Goal: Book appointment/travel/reservation

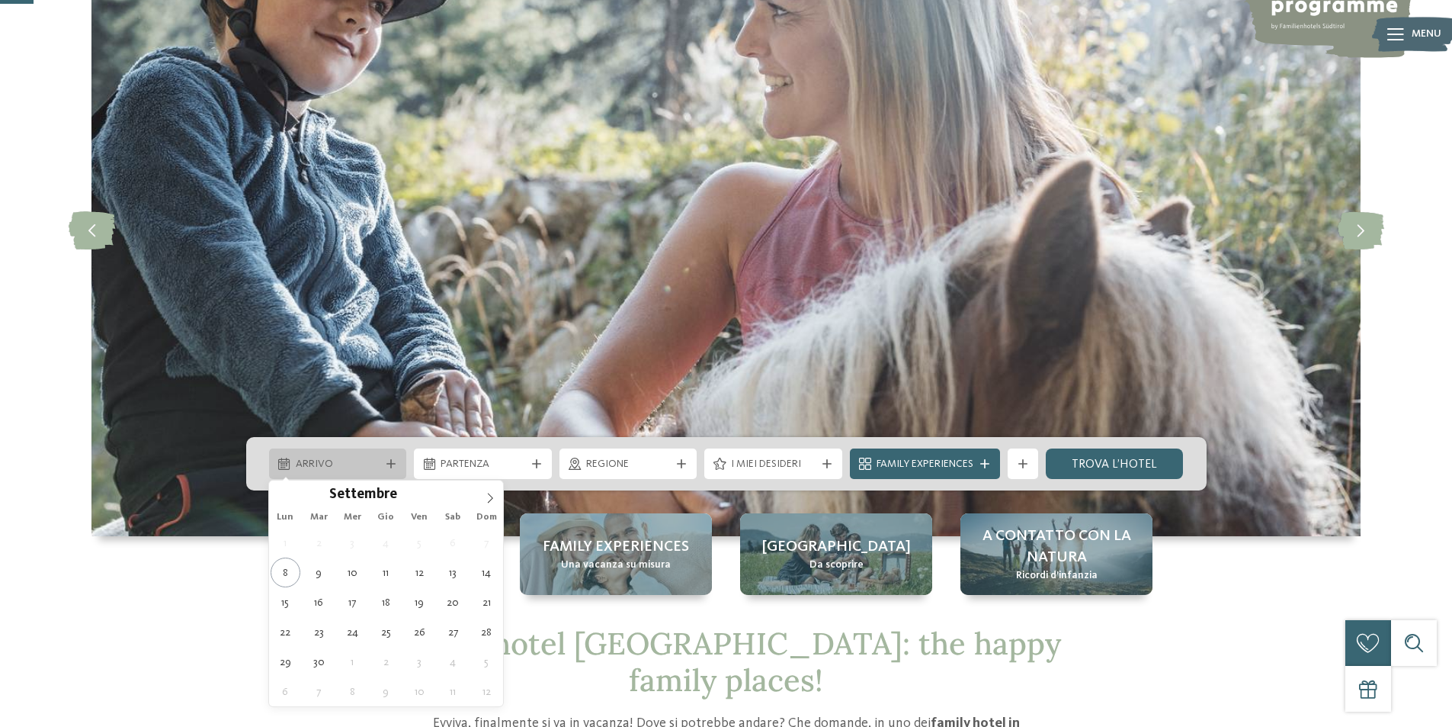
click at [380, 460] on div "Arrivo" at bounding box center [338, 463] width 92 height 17
click at [489, 495] on icon at bounding box center [490, 498] width 11 height 11
type input "****"
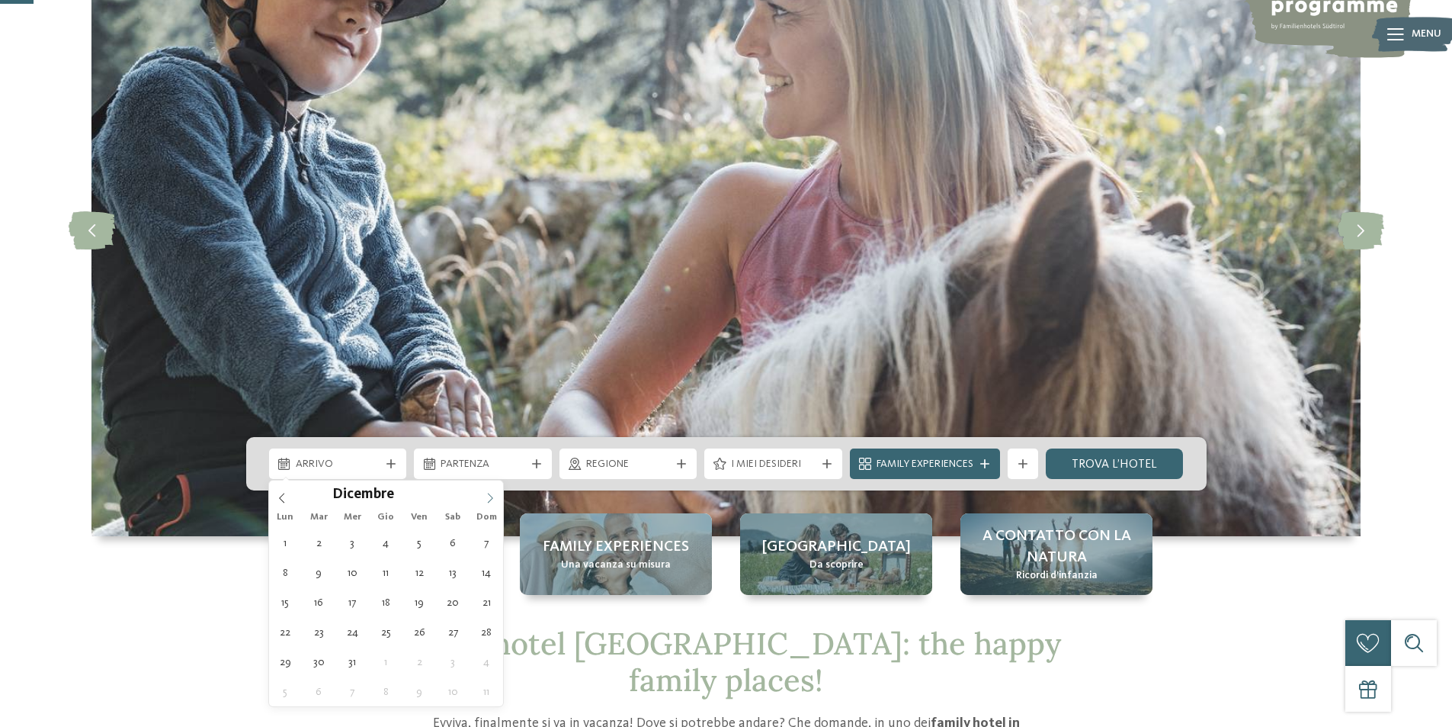
click at [489, 495] on icon at bounding box center [490, 498] width 11 height 11
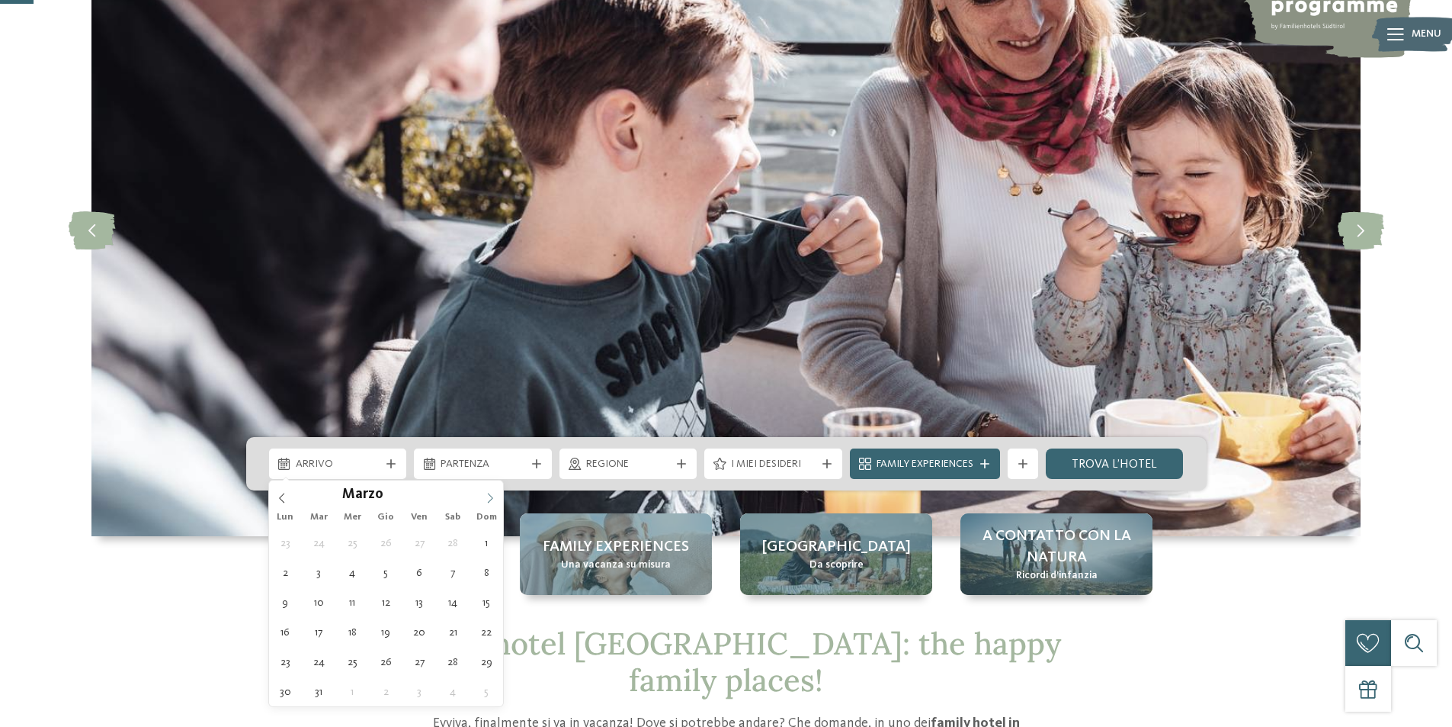
click at [489, 495] on icon at bounding box center [490, 498] width 11 height 11
click at [281, 499] on icon at bounding box center [282, 498] width 11 height 11
type div "30.05.2026"
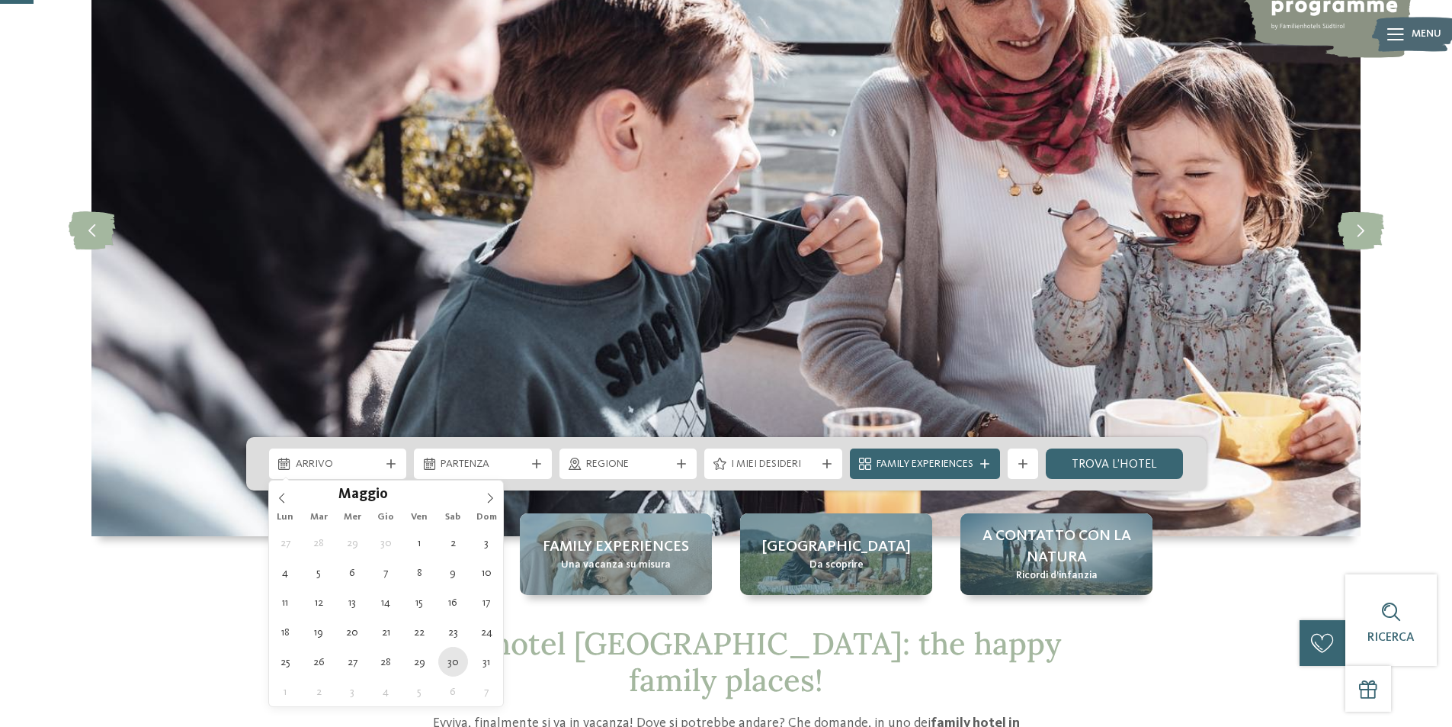
type input "****"
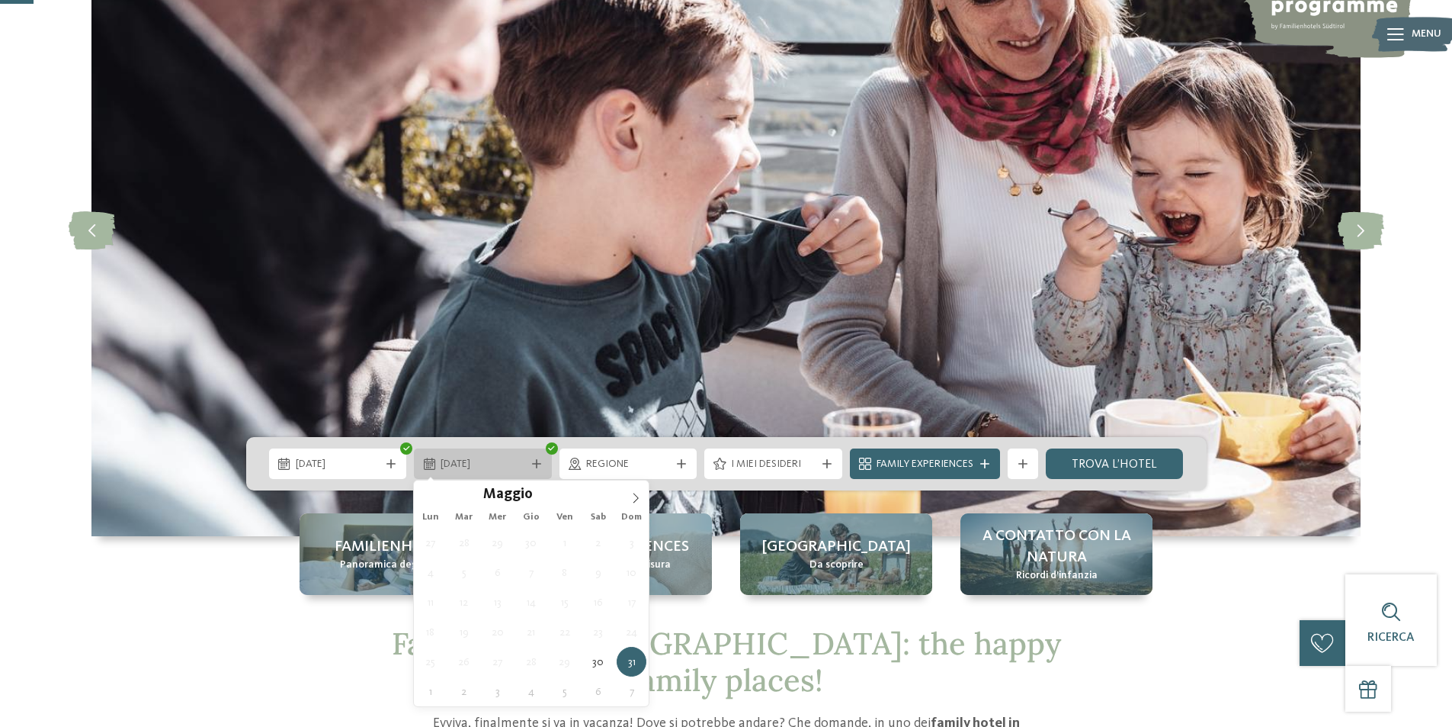
click at [518, 468] on span "31.05.2026" at bounding box center [483, 464] width 85 height 15
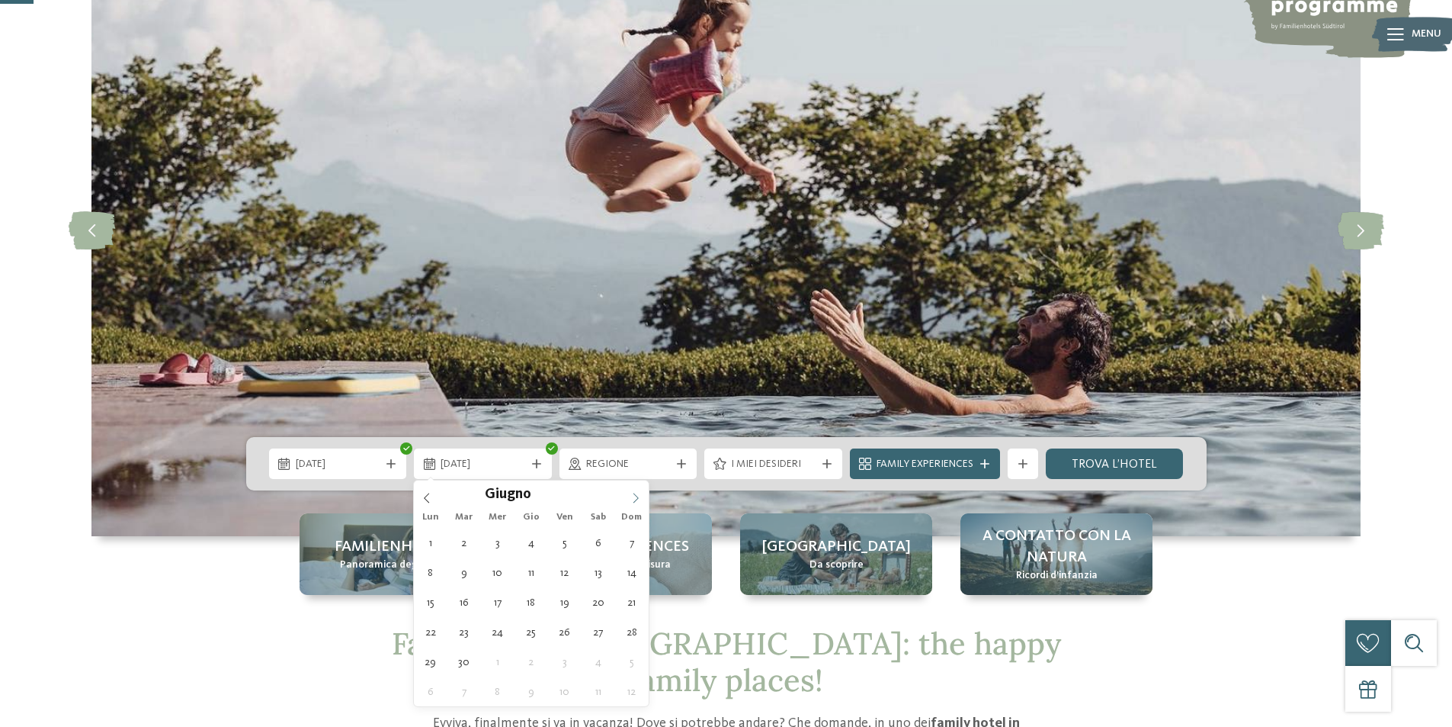
click at [635, 499] on icon at bounding box center [635, 498] width 11 height 11
type div "01.06.2026"
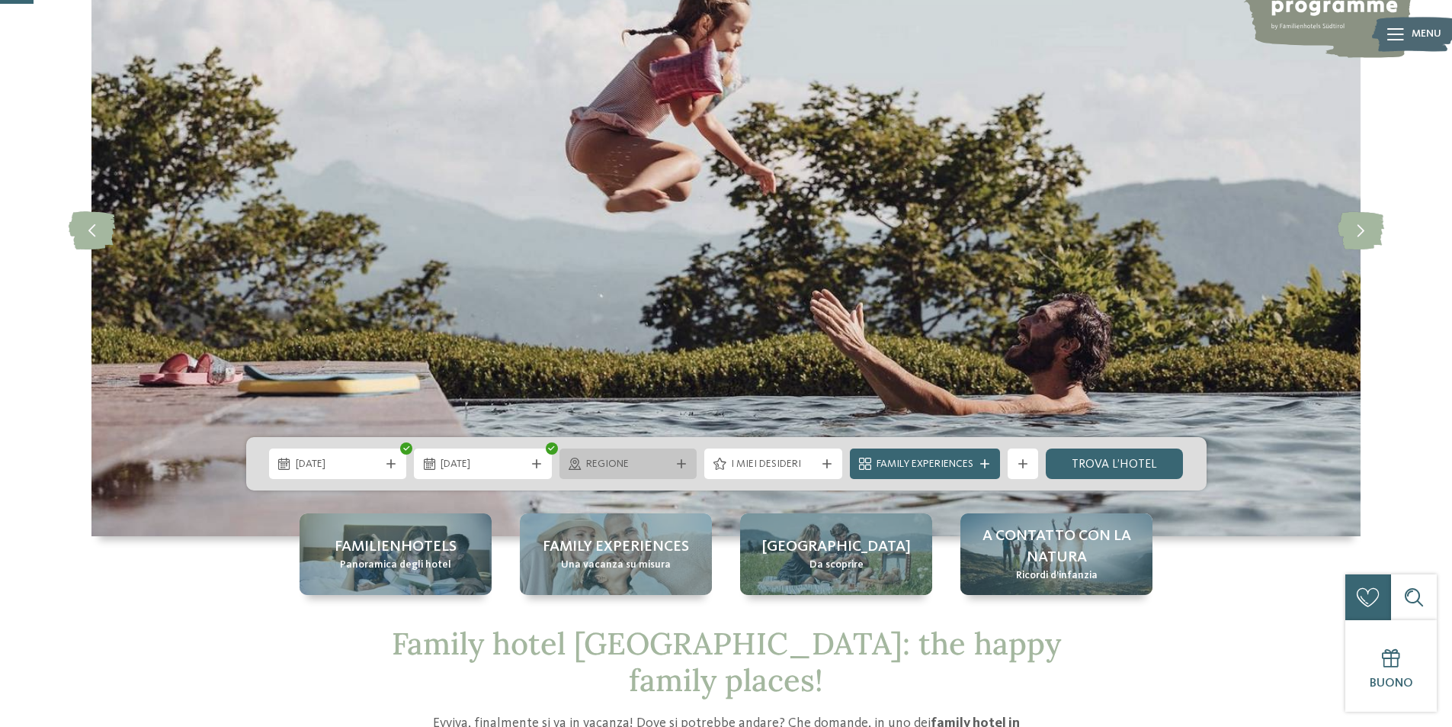
click at [658, 464] on span "Regione" at bounding box center [628, 464] width 85 height 15
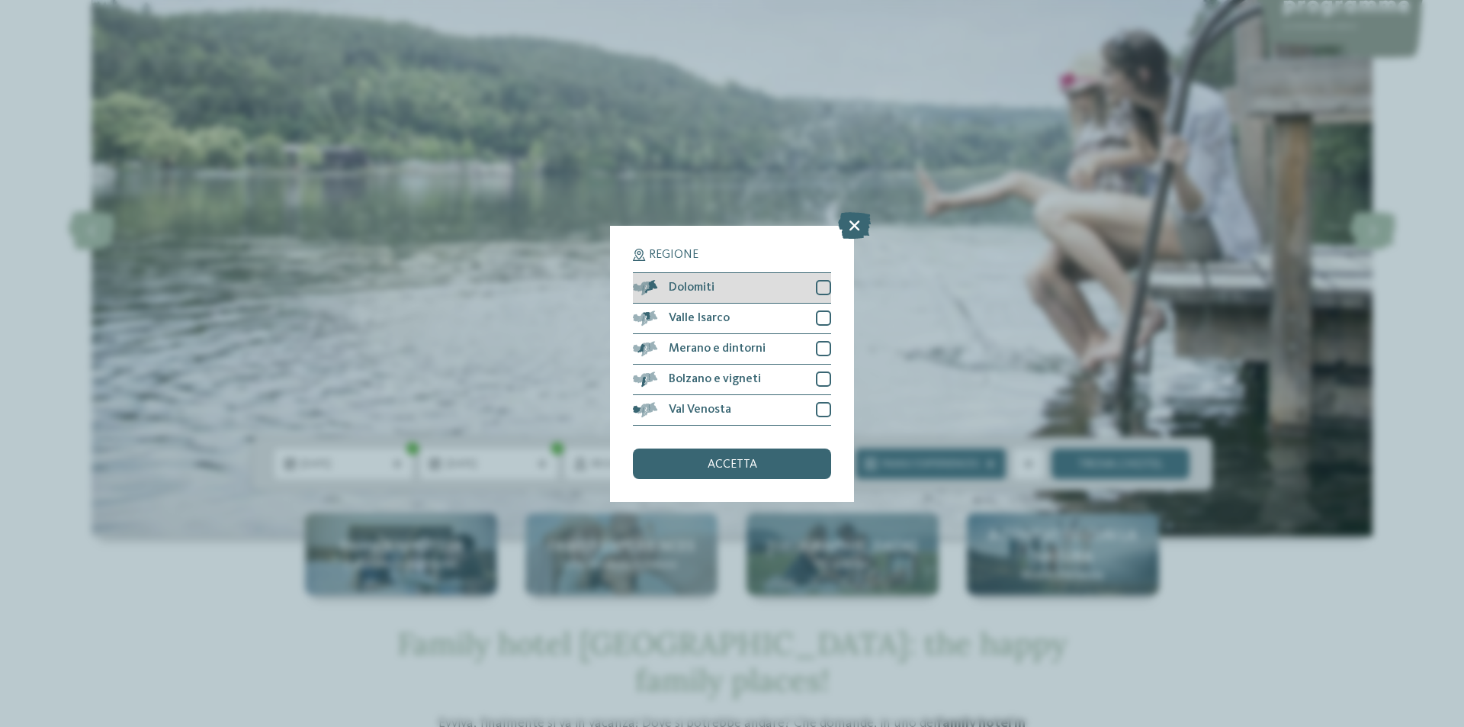
click at [826, 284] on div at bounding box center [823, 287] width 15 height 15
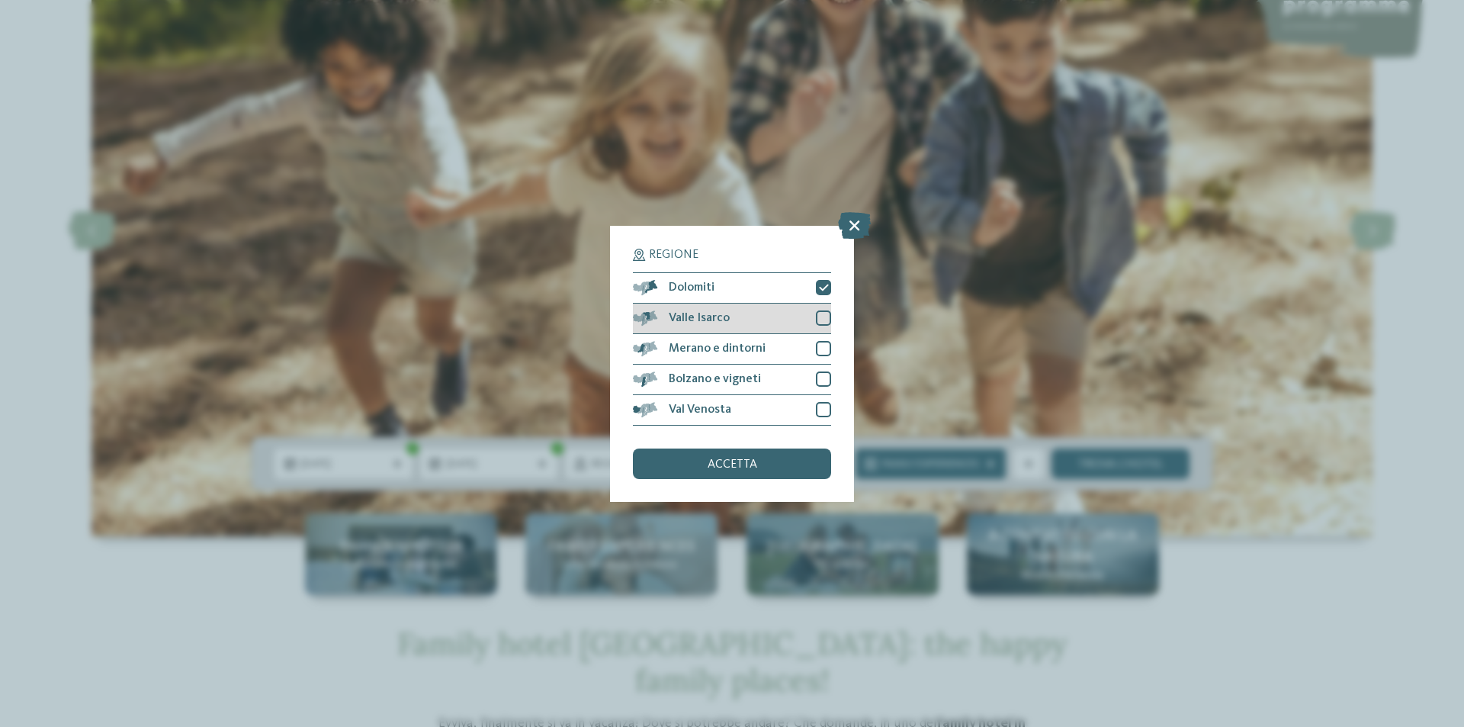
click at [830, 313] on div at bounding box center [823, 317] width 15 height 15
click at [819, 351] on div at bounding box center [823, 348] width 15 height 15
click at [821, 407] on div at bounding box center [823, 409] width 15 height 15
click at [735, 460] on span "accetta" at bounding box center [732, 464] width 50 height 12
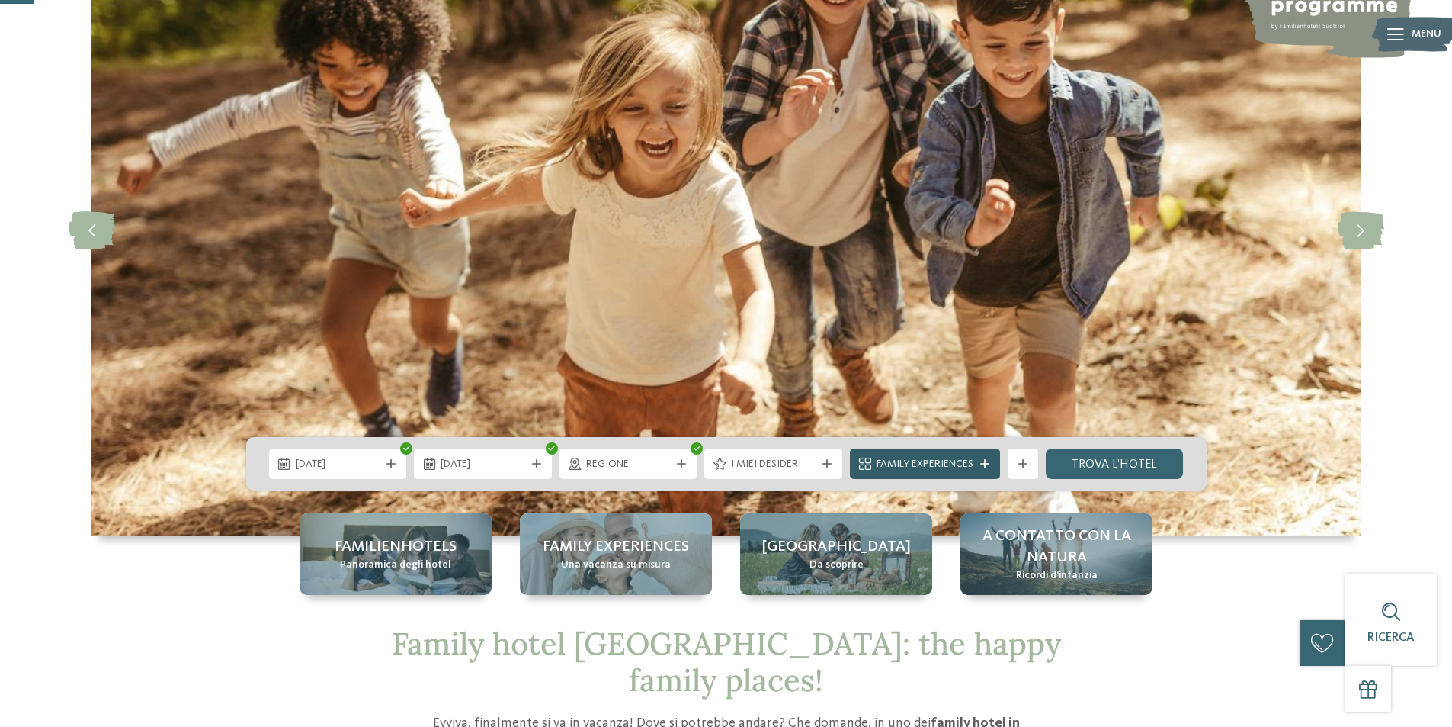
click at [948, 460] on span "Family Experiences" at bounding box center [925, 464] width 97 height 15
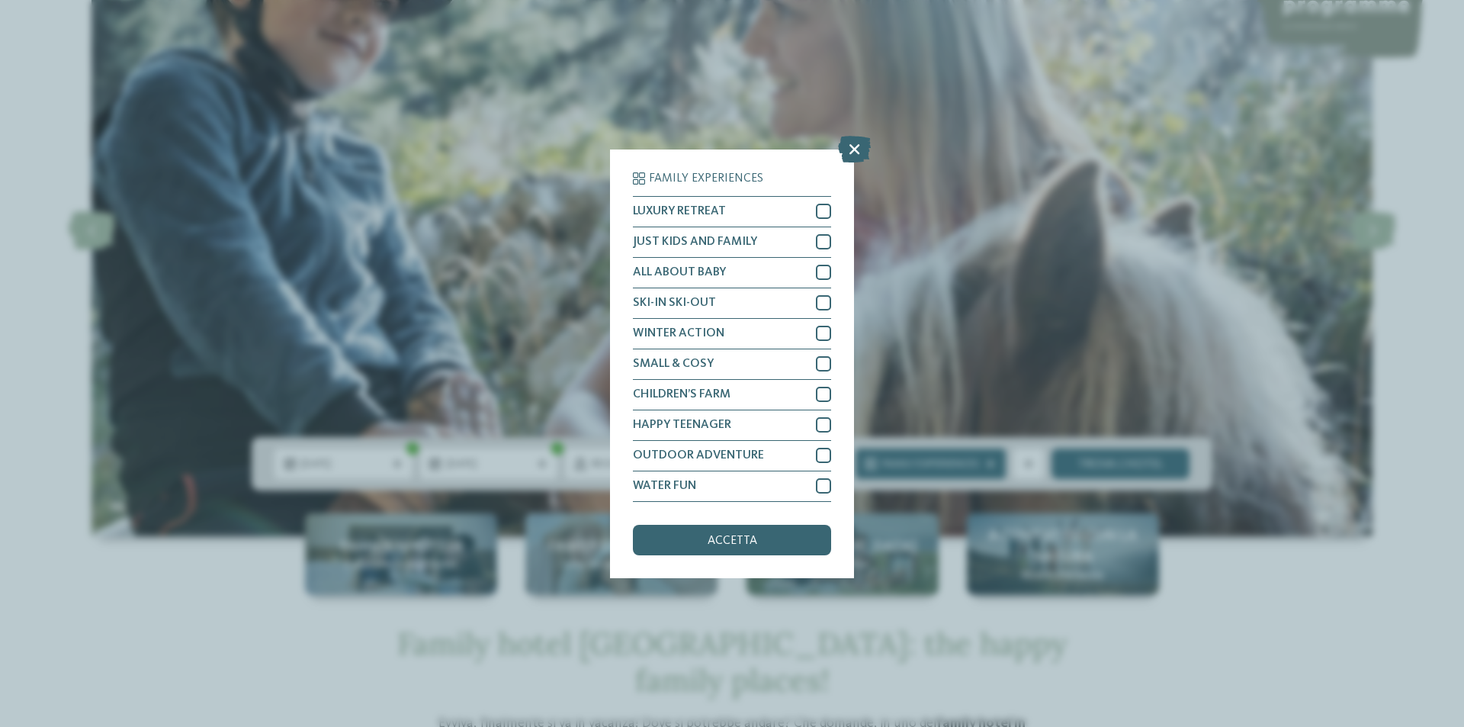
click at [833, 240] on div "Family Experiences LUXURY RETREAT JUST KIDS AND FAMILY" at bounding box center [732, 363] width 244 height 428
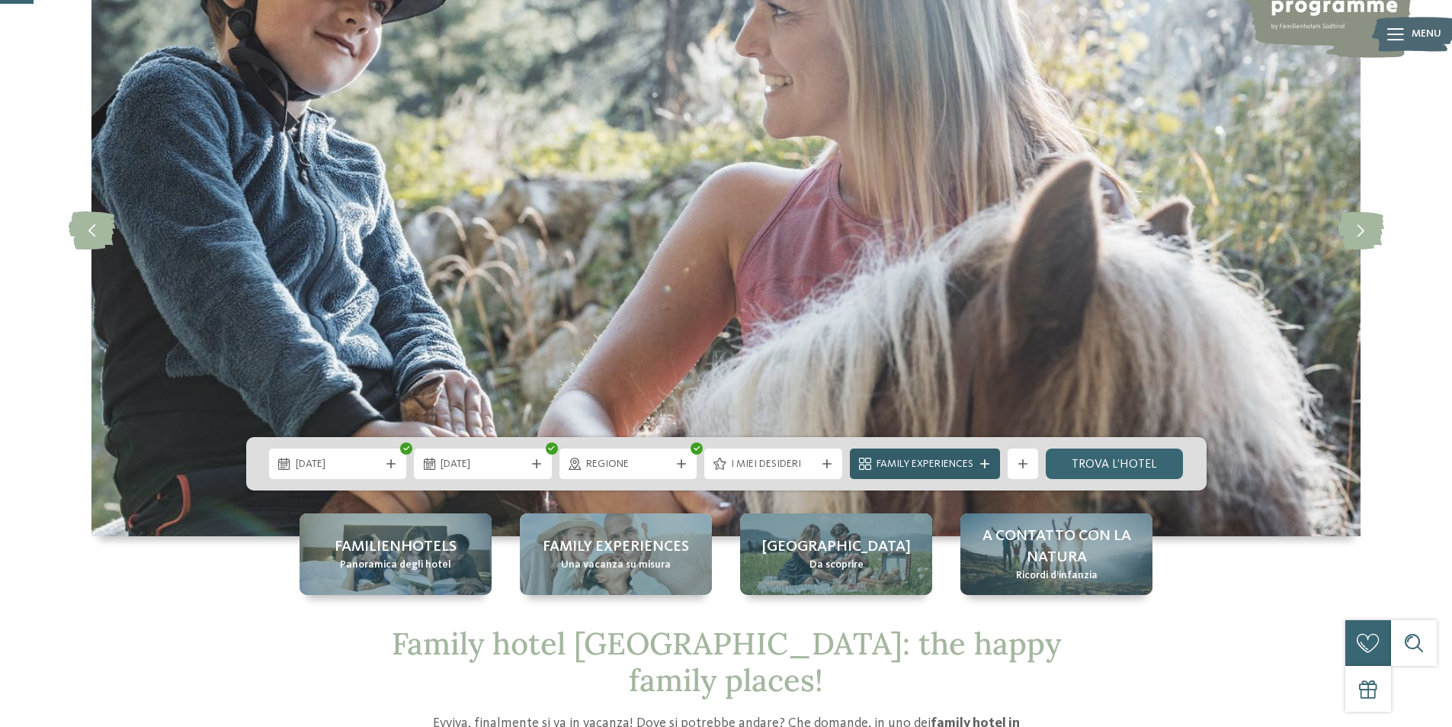
click at [928, 471] on span "Family Experiences" at bounding box center [925, 464] width 97 height 15
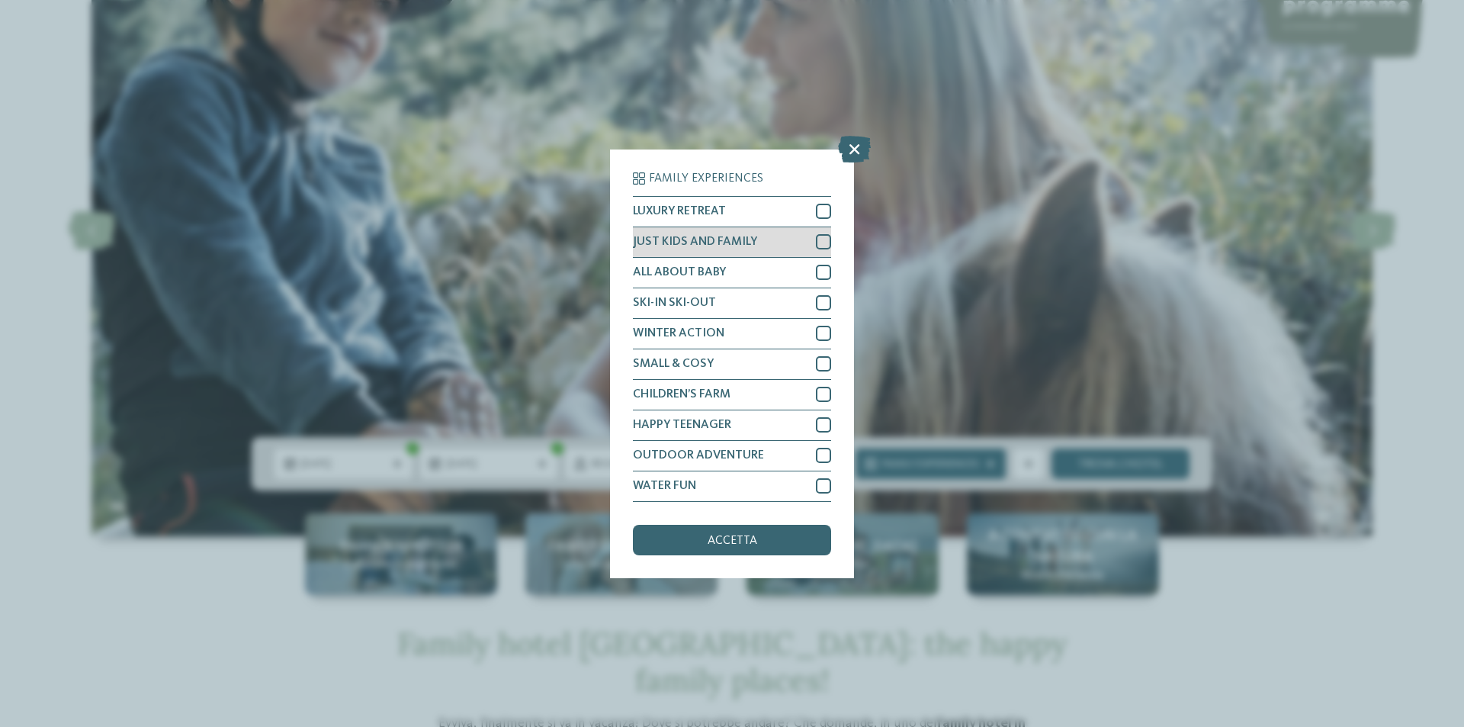
click at [820, 241] on div at bounding box center [823, 241] width 15 height 15
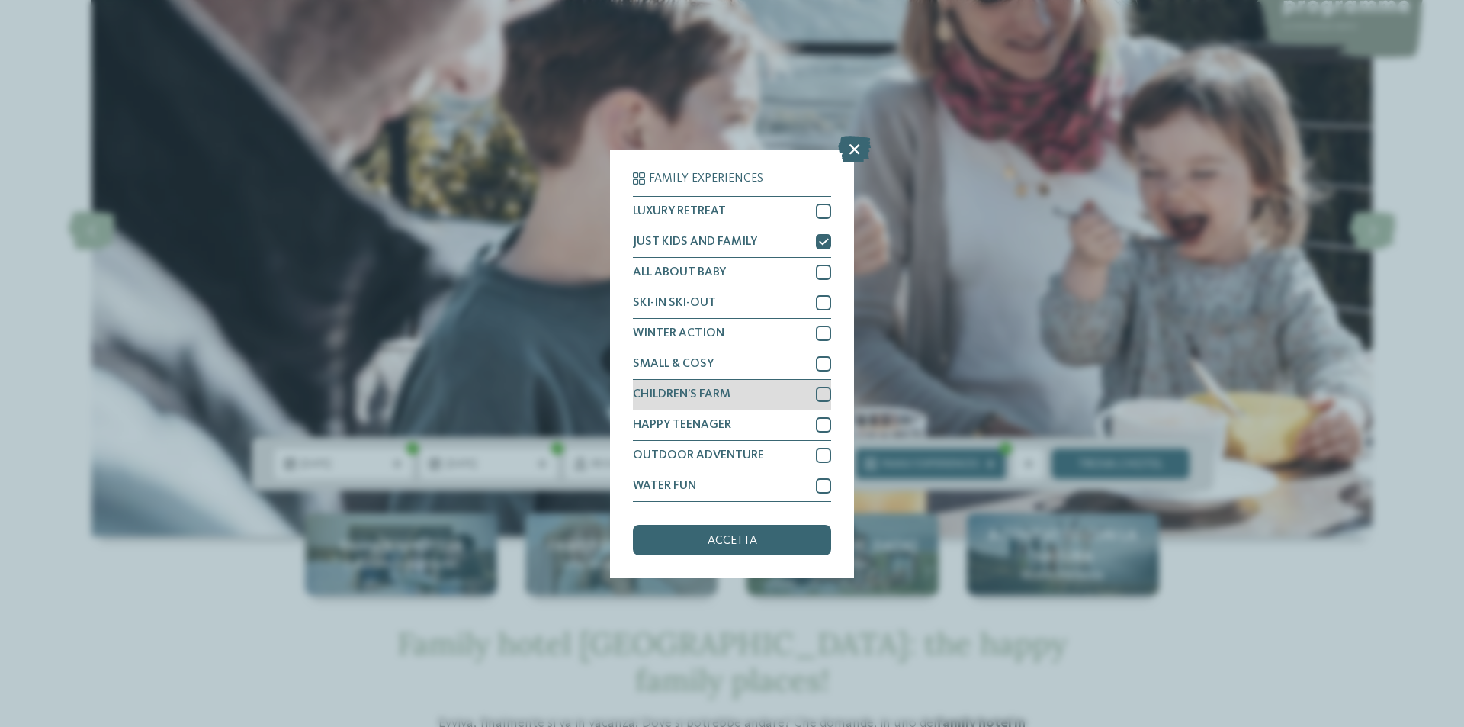
click at [823, 392] on div at bounding box center [823, 394] width 15 height 15
click at [823, 485] on div at bounding box center [823, 485] width 15 height 15
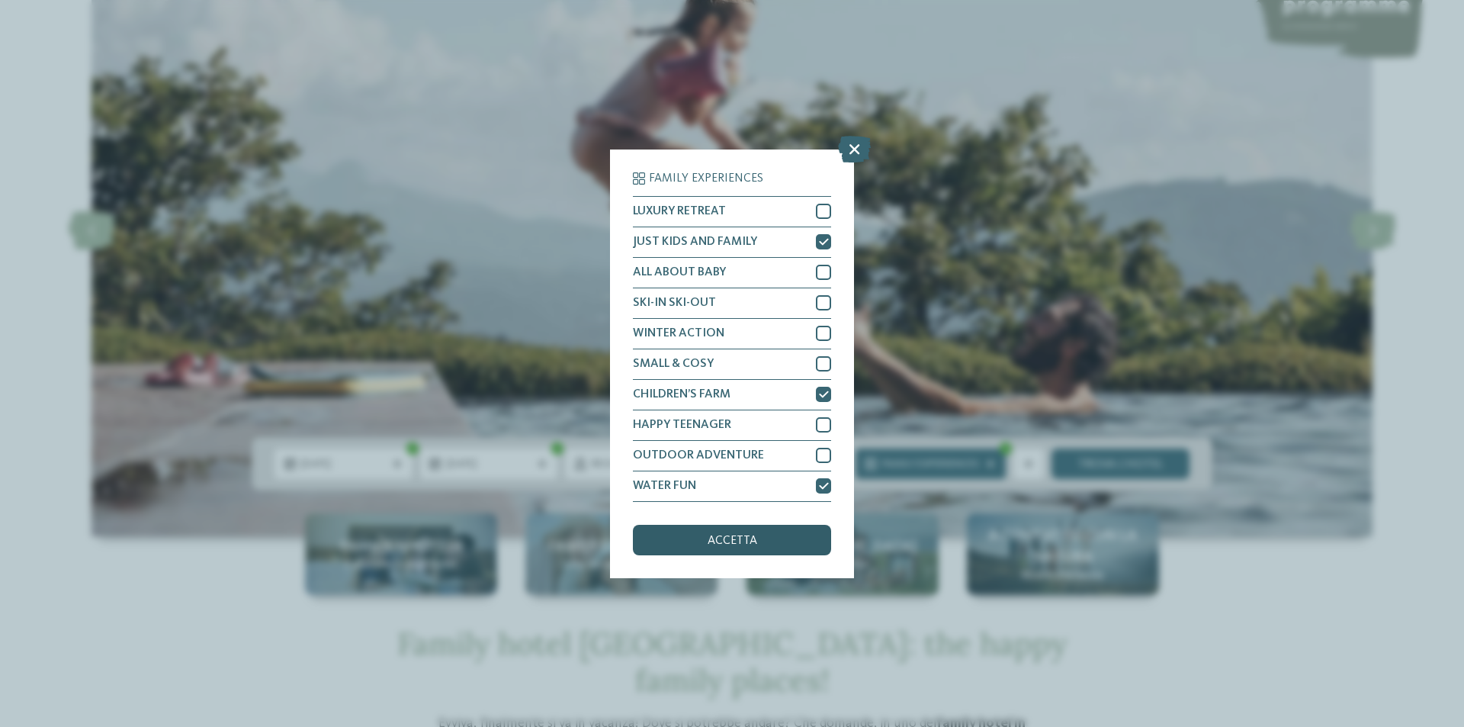
click at [733, 543] on span "accetta" at bounding box center [732, 540] width 50 height 12
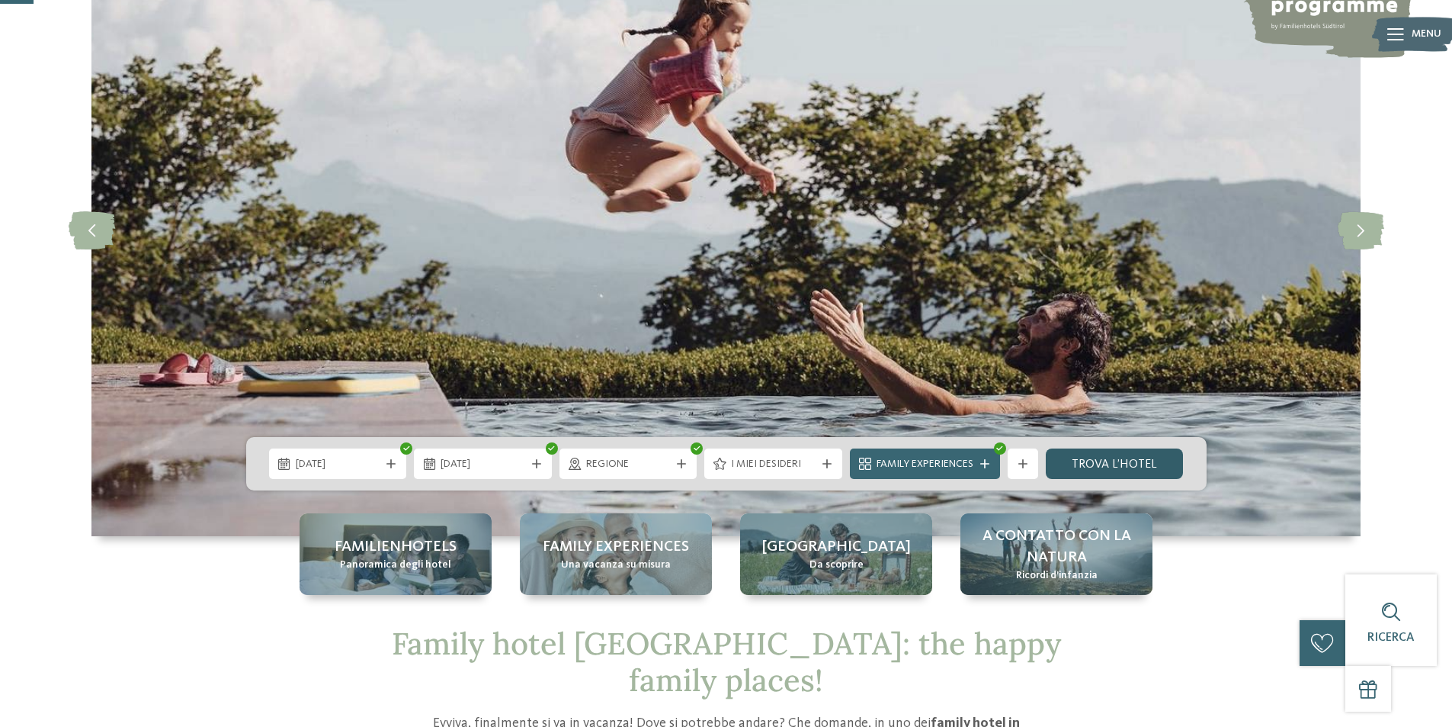
click at [1125, 462] on link "trova l’hotel" at bounding box center [1115, 463] width 138 height 30
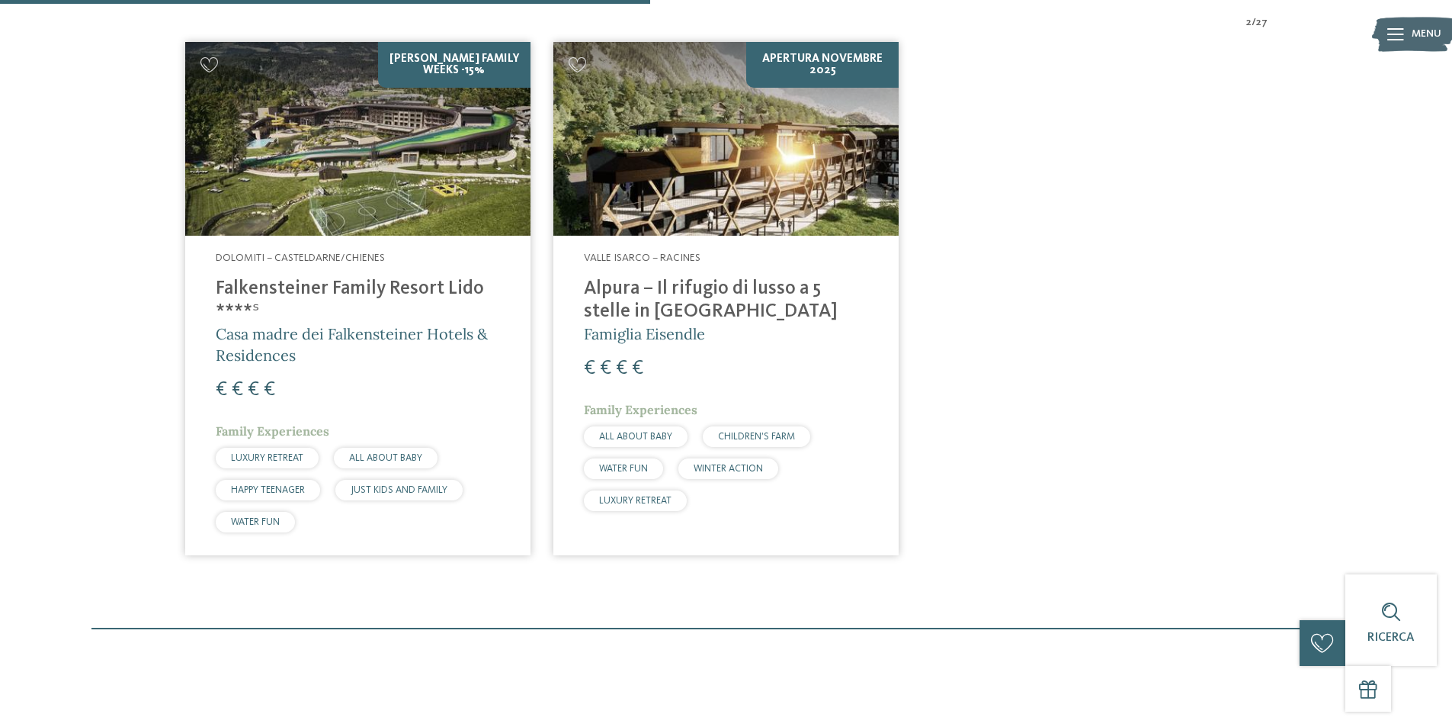
scroll to position [576, 0]
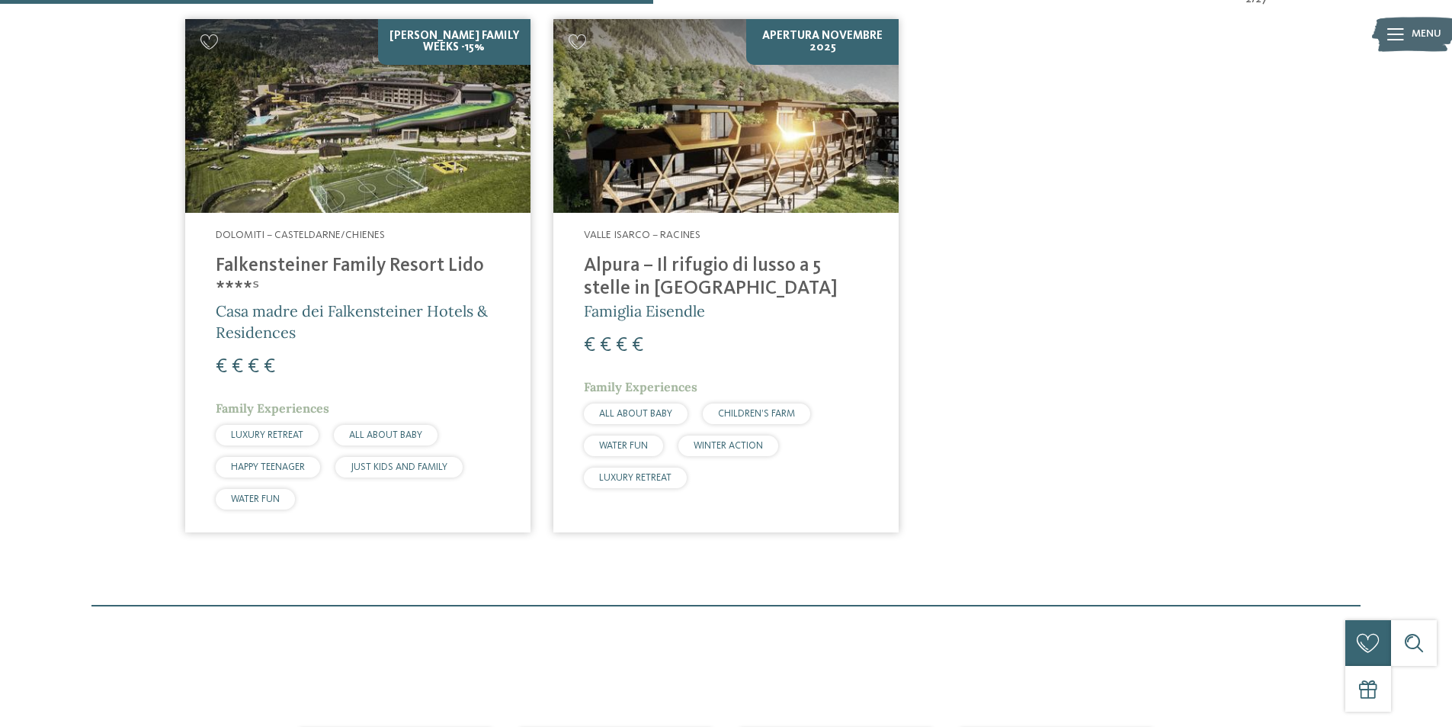
click at [357, 133] on img at bounding box center [357, 116] width 345 height 194
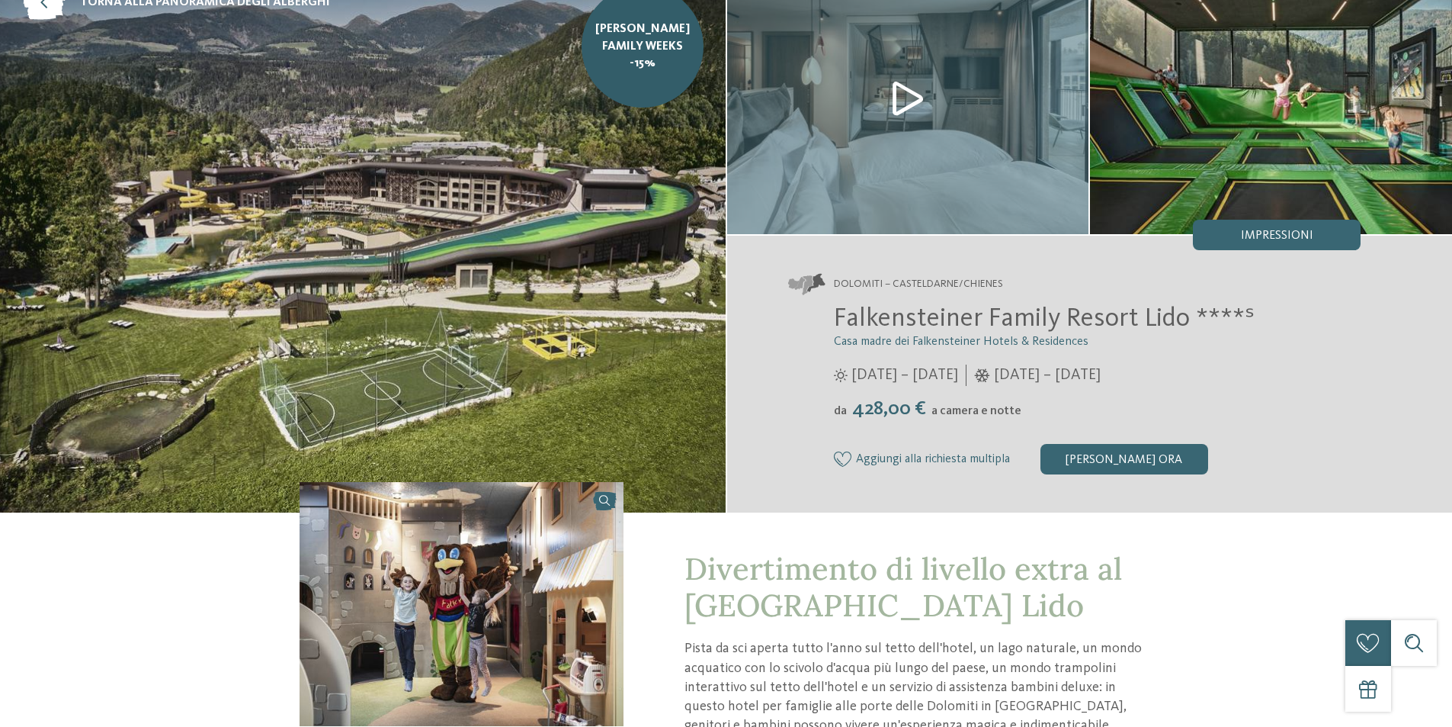
scroll to position [305, 0]
